Goal: Transaction & Acquisition: Purchase product/service

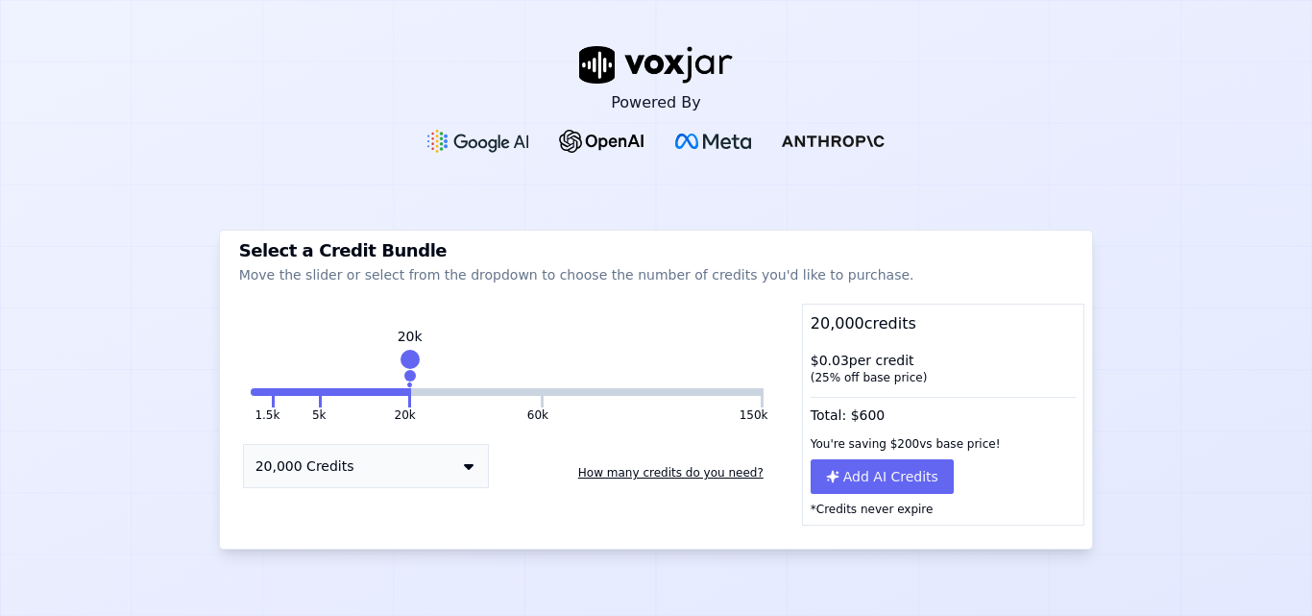
drag, startPoint x: 921, startPoint y: 439, endPoint x: 793, endPoint y: 443, distance: 127.8
click at [803, 443] on div "You're saving $ 200 vs base price!" at bounding box center [943, 443] width 281 height 31
click at [837, 408] on div "Total: $ 600" at bounding box center [943, 411] width 281 height 36
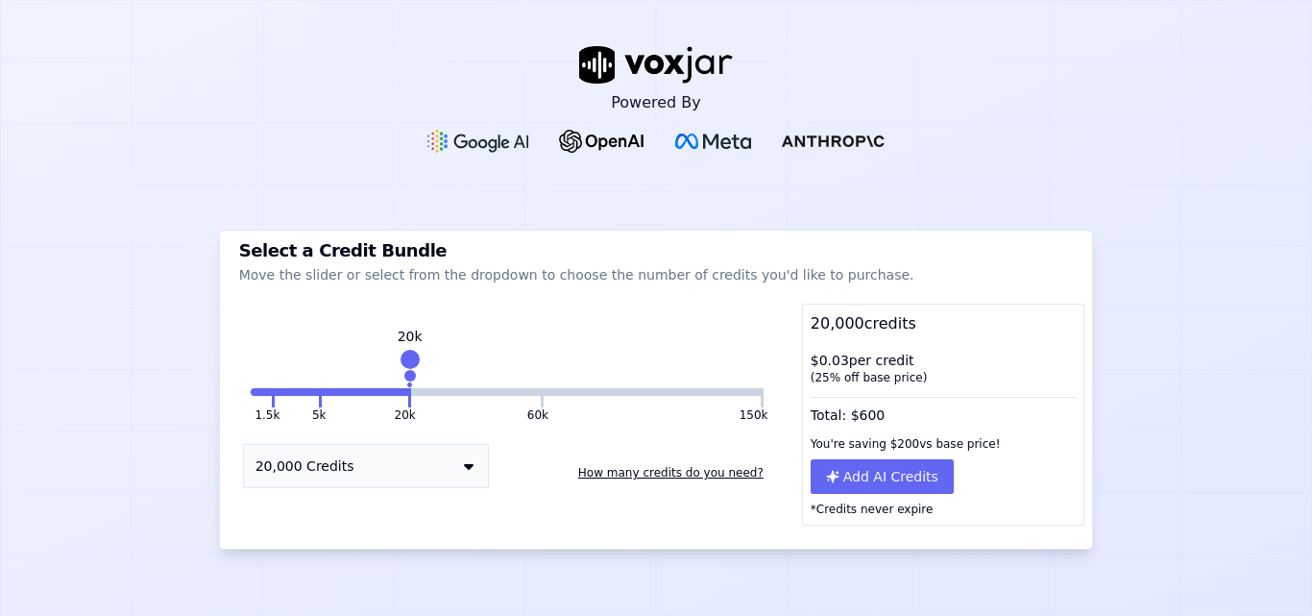
click at [836, 375] on div "( 25 % off base price)" at bounding box center [943, 377] width 266 height 15
click at [840, 357] on div "$ 0.03 per credit ( 25 % off base price)" at bounding box center [943, 368] width 281 height 50
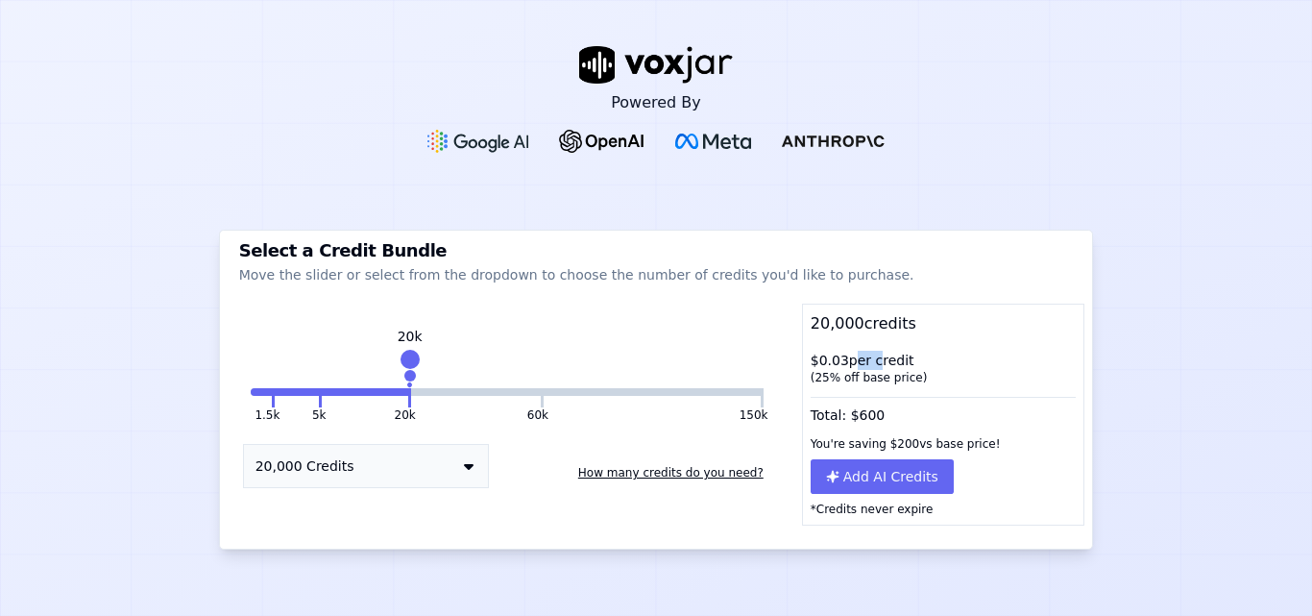
click at [840, 357] on div "$ 0.03 per credit ( 25 % off base price)" at bounding box center [943, 368] width 281 height 50
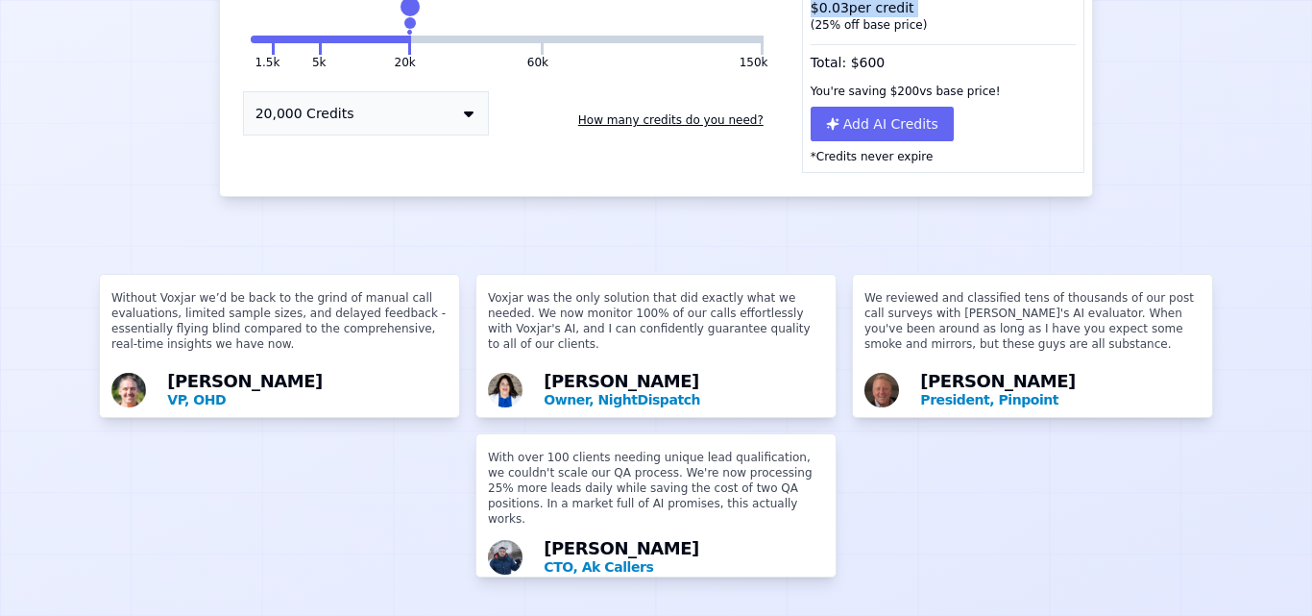
scroll to position [14, 0]
click at [631, 390] on p "Owner, NightDispatch" at bounding box center [684, 399] width 280 height 19
drag, startPoint x: 686, startPoint y: 369, endPoint x: 575, endPoint y: 370, distance: 110.4
click at [575, 390] on p "Owner, NightDispatch" at bounding box center [684, 399] width 280 height 19
copy p "NightDispatch"
